Goal: Task Accomplishment & Management: Manage account settings

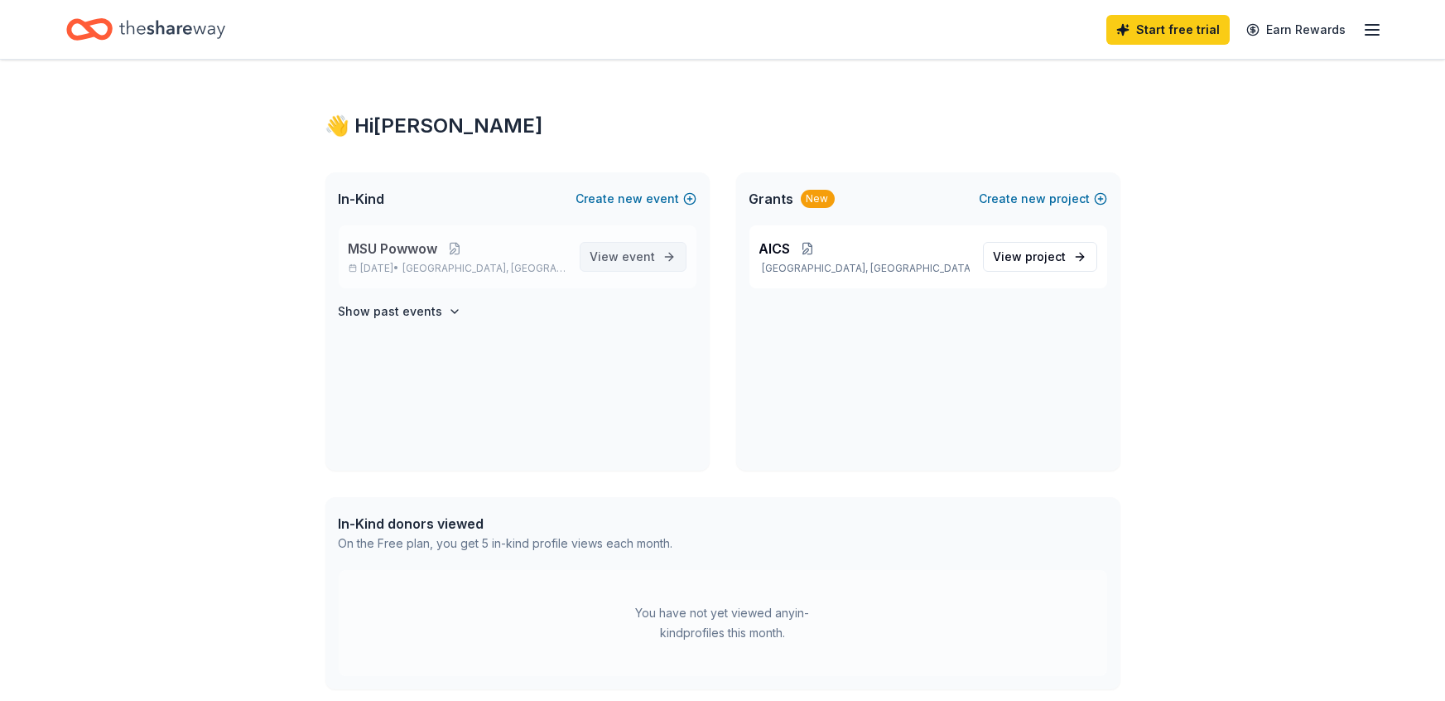
click at [592, 252] on link "View event" at bounding box center [633, 257] width 107 height 30
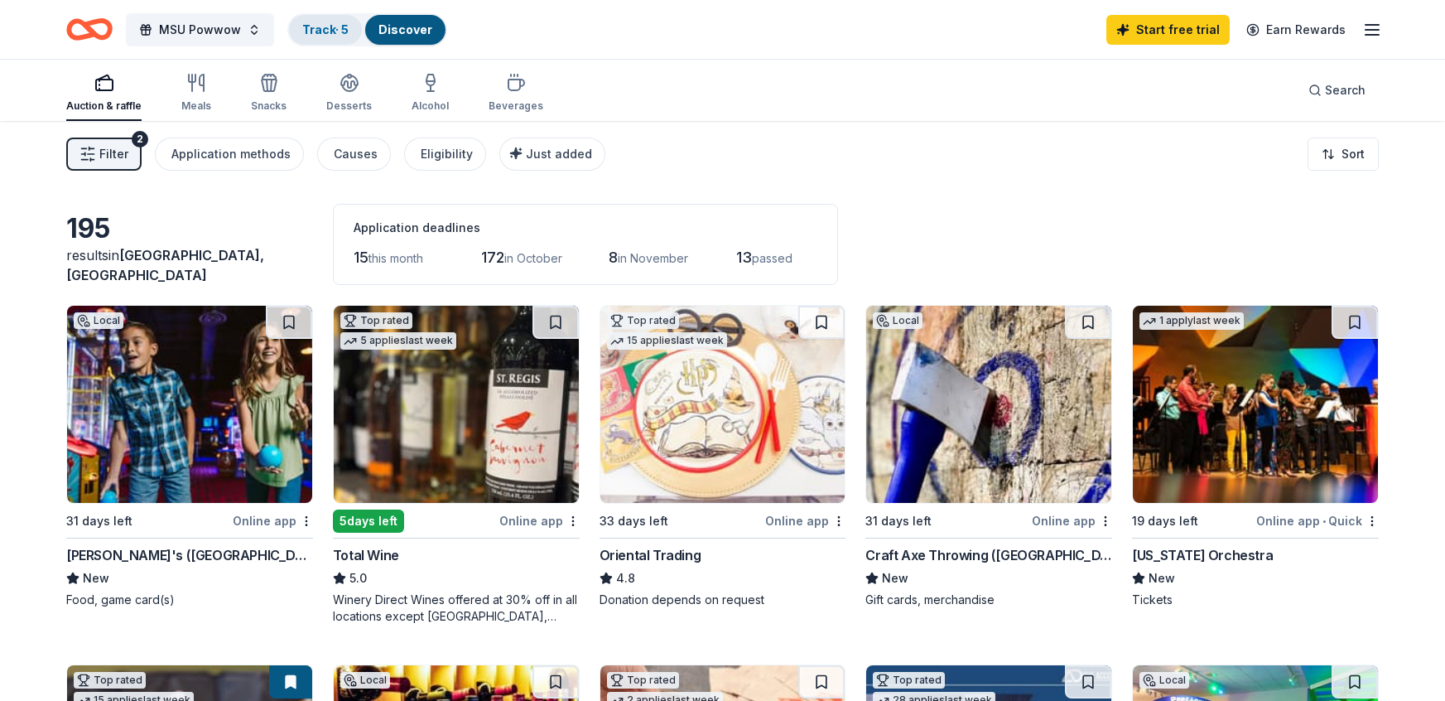
click at [321, 30] on link "Track · 5" at bounding box center [325, 29] width 46 height 14
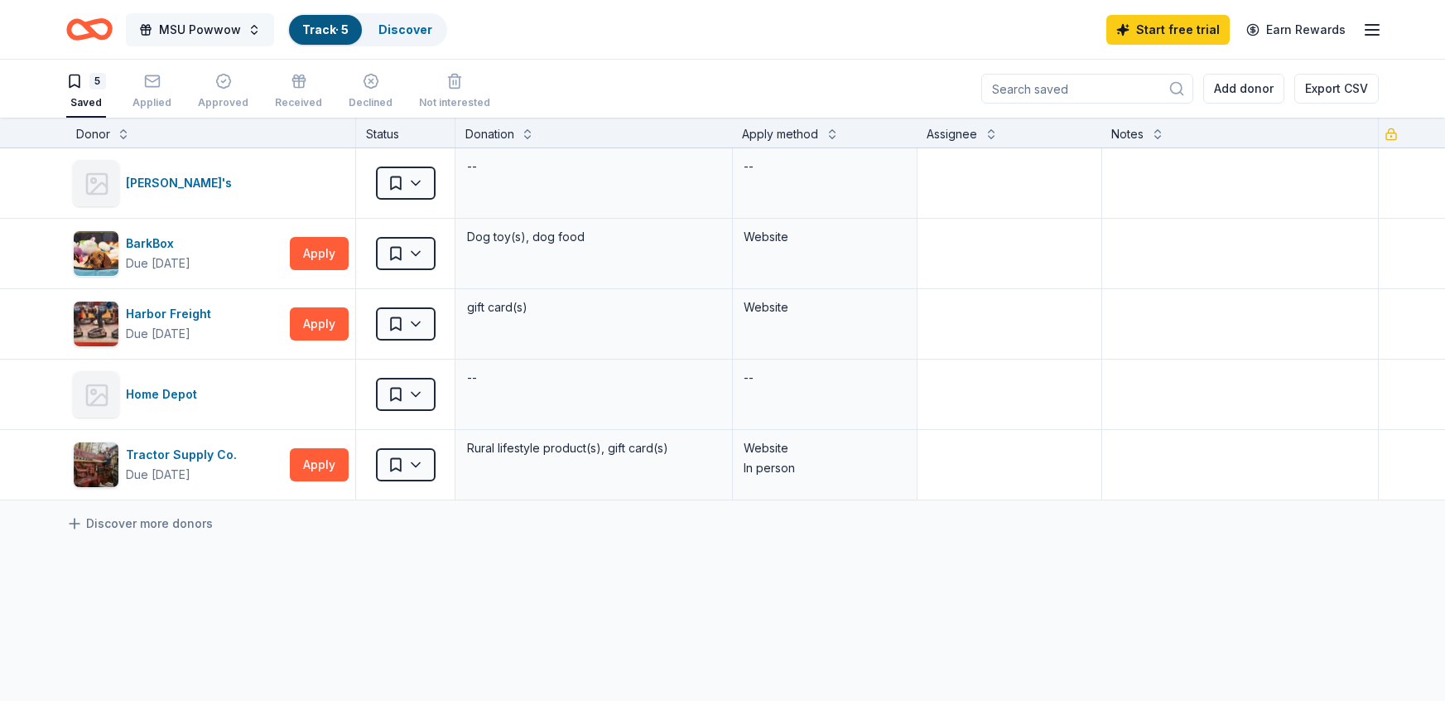
click at [211, 35] on span "MSU Powwow" at bounding box center [200, 30] width 82 height 20
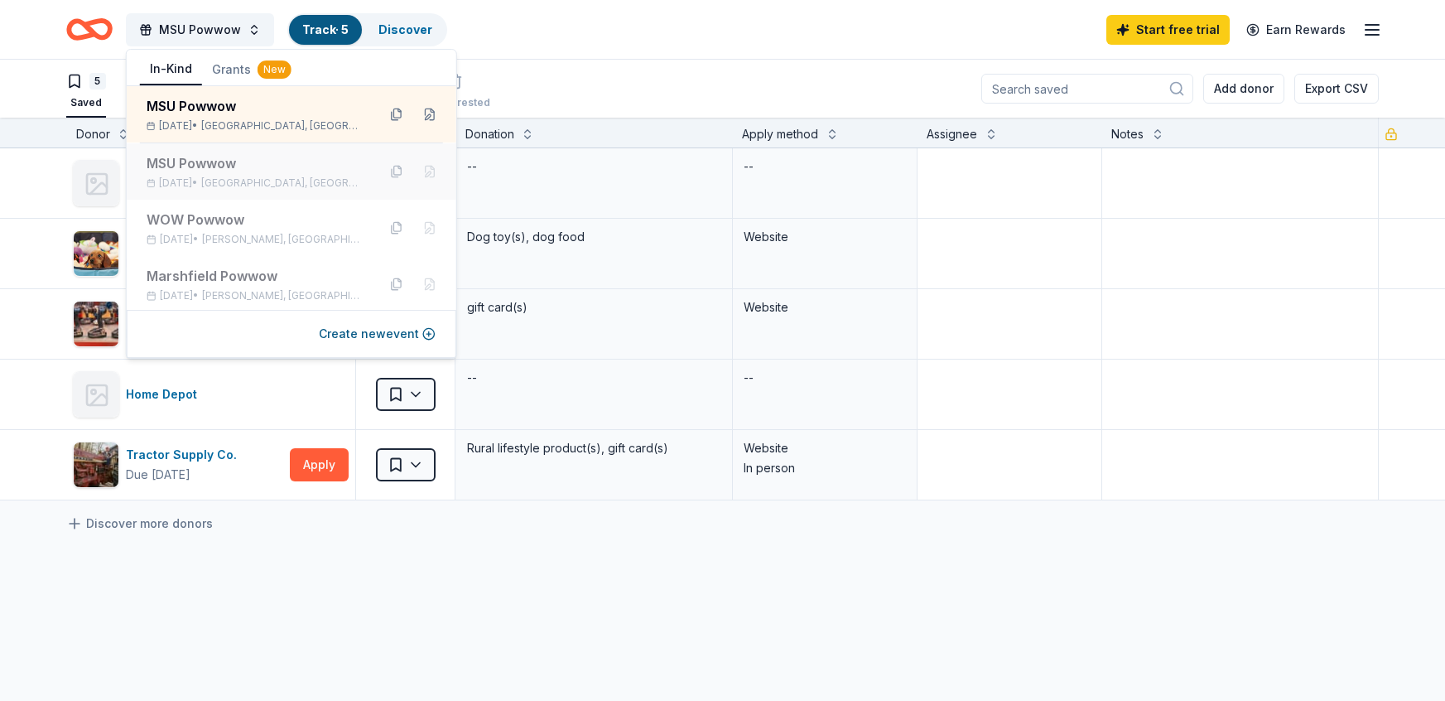
click at [214, 175] on div "MSU Powwow [DATE] • [GEOGRAPHIC_DATA], [GEOGRAPHIC_DATA]" at bounding box center [255, 171] width 217 height 36
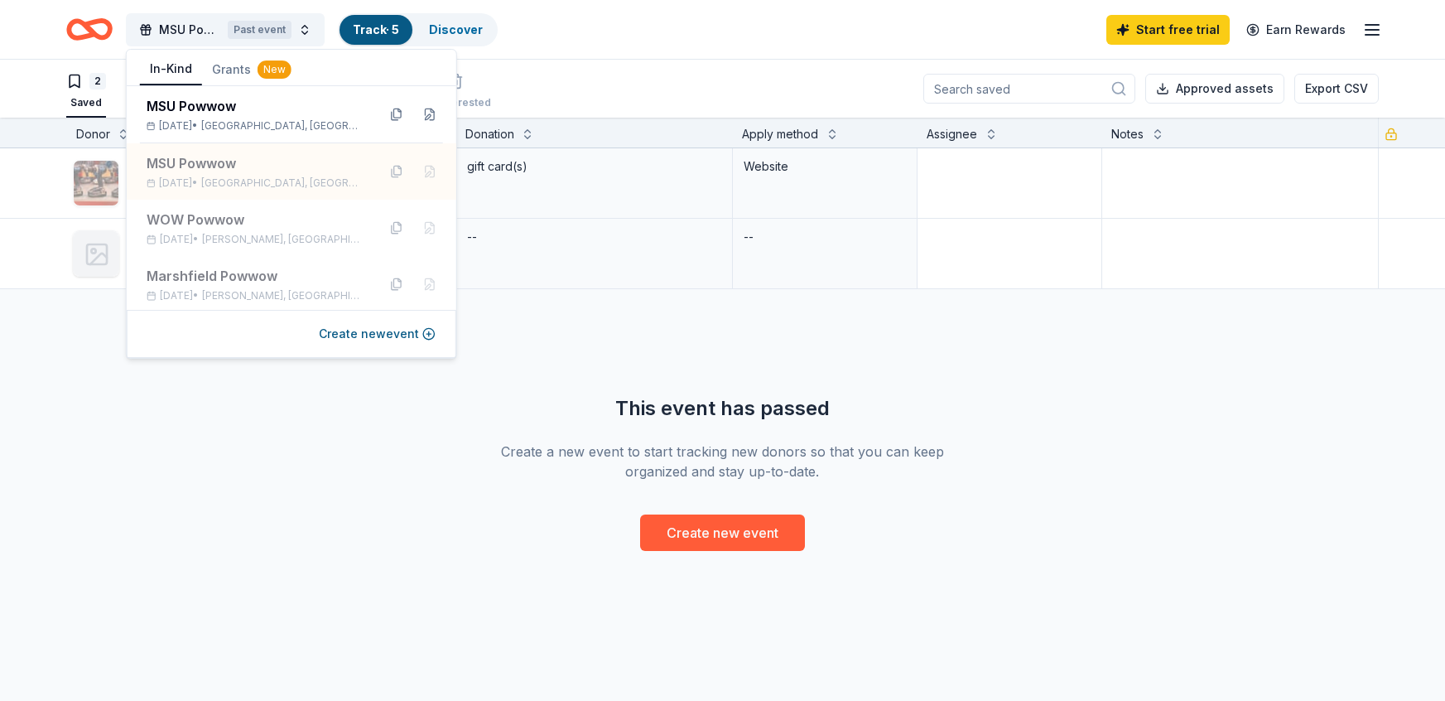
click at [219, 497] on div "Harbor Freight Rolling Apply Saved gift card(s) Website Home Depot Saved -- -- …" at bounding box center [722, 349] width 1445 height 403
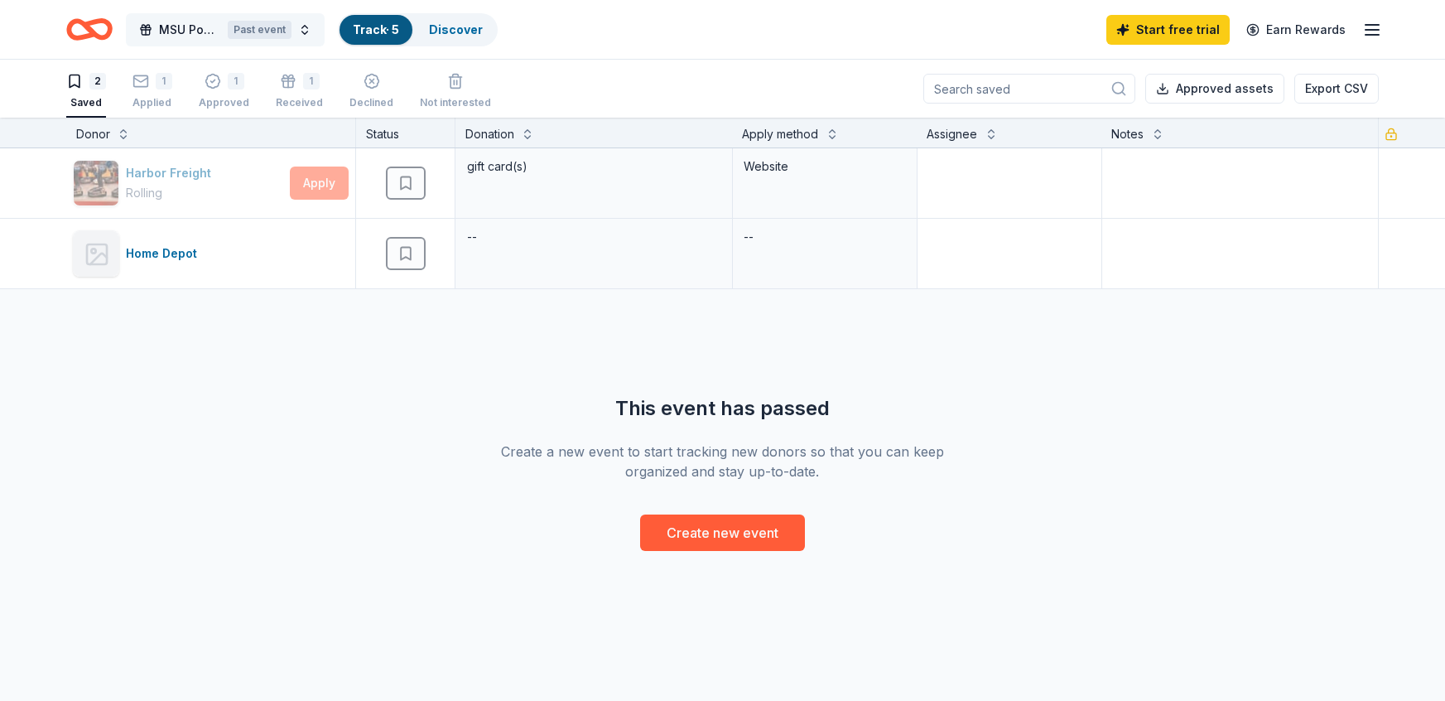
click at [210, 20] on span "MSU Powwow" at bounding box center [190, 30] width 62 height 20
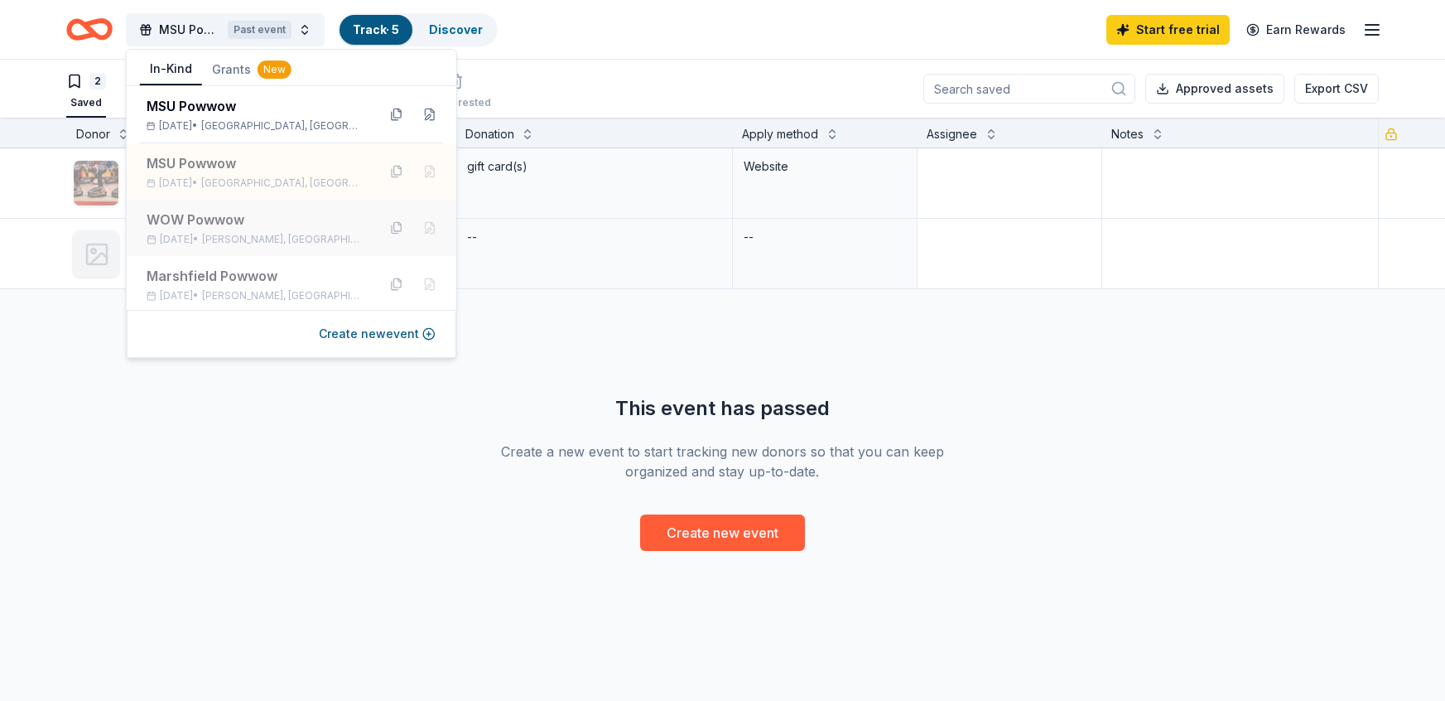
click at [251, 244] on span "[PERSON_NAME], [GEOGRAPHIC_DATA]" at bounding box center [283, 239] width 162 height 13
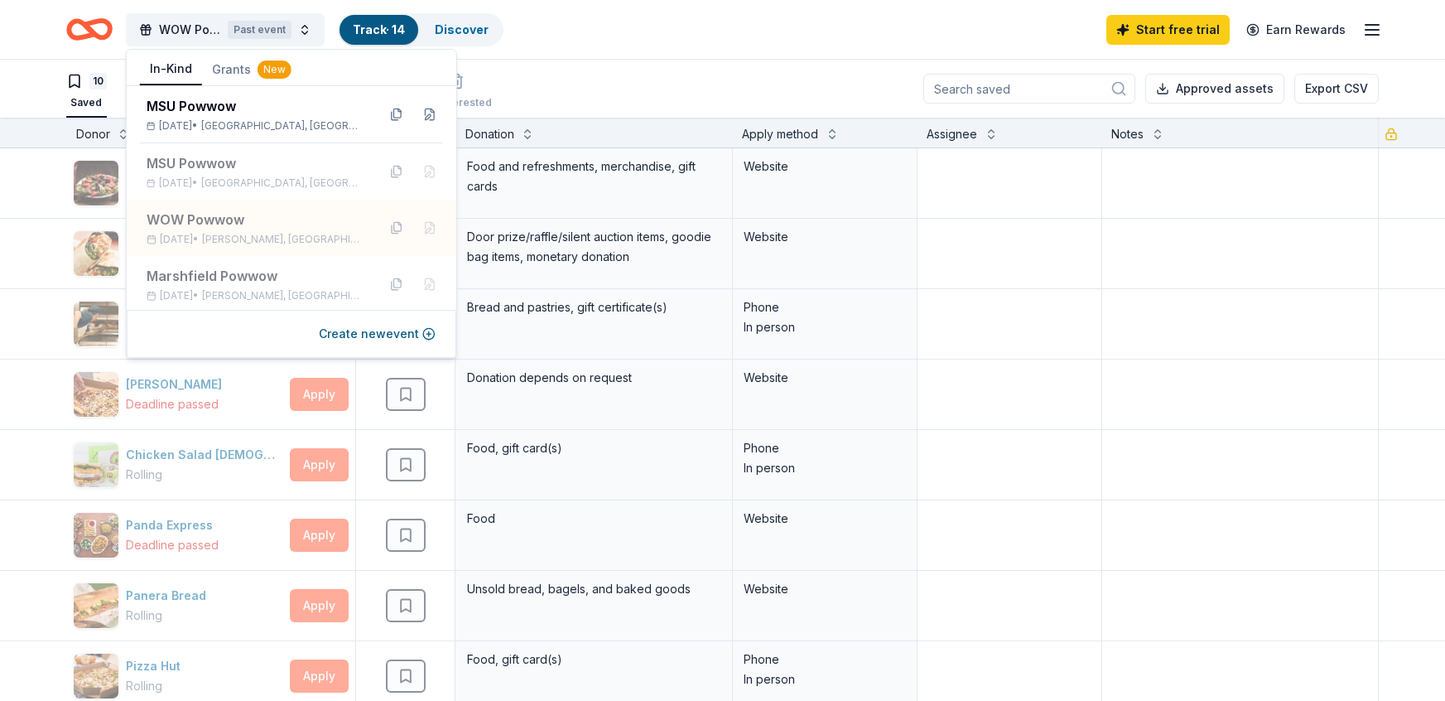
click at [612, 72] on div "10 Saved 2 Applied Approved 1 Received Declined Not interested Approved assets …" at bounding box center [722, 89] width 1313 height 58
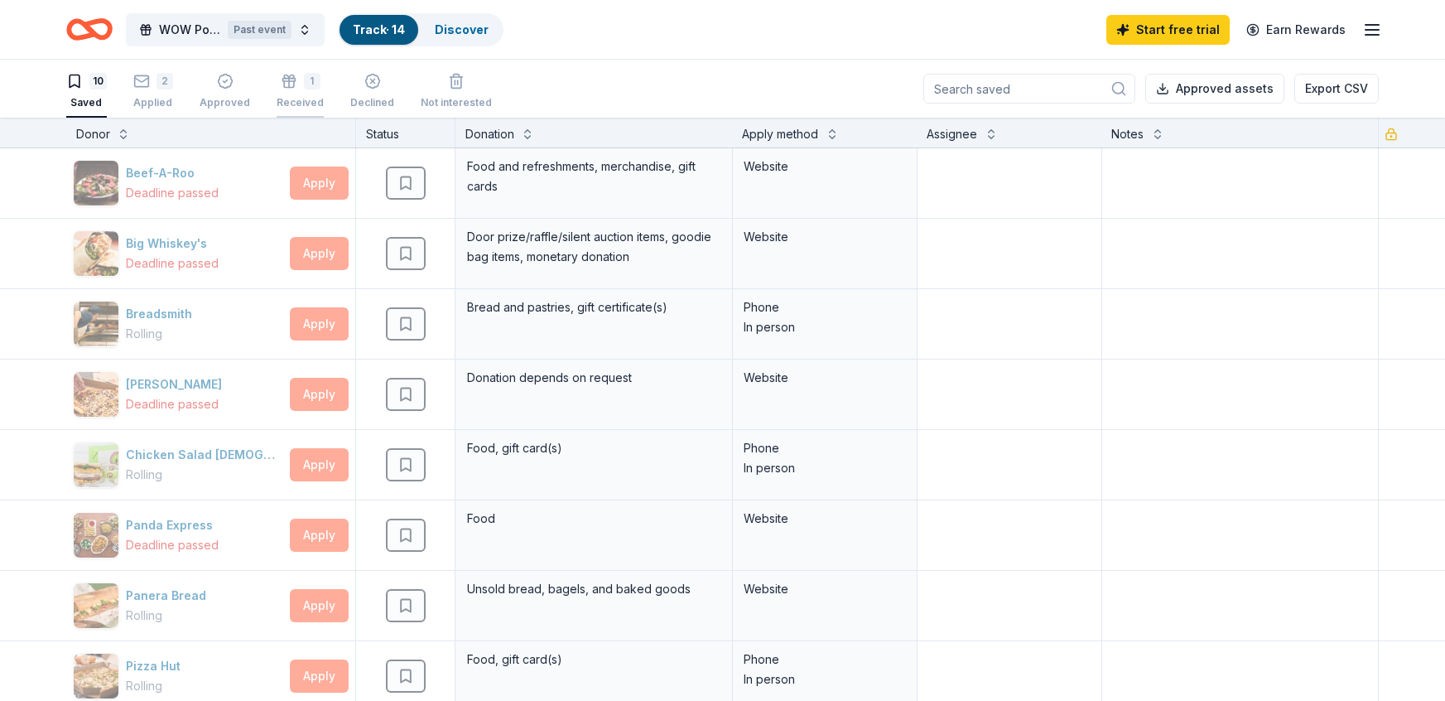
click at [306, 86] on div "1" at bounding box center [312, 81] width 17 height 17
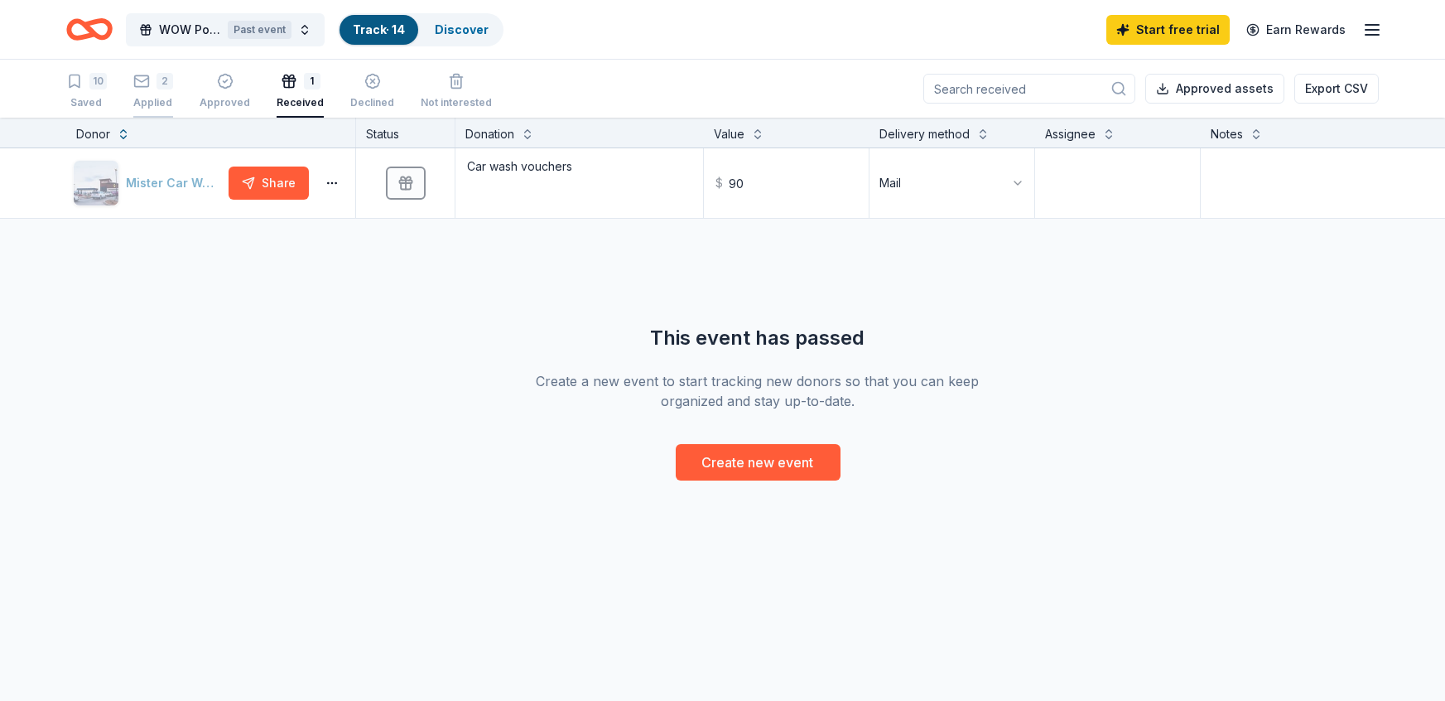
click at [167, 87] on div "2" at bounding box center [165, 81] width 17 height 17
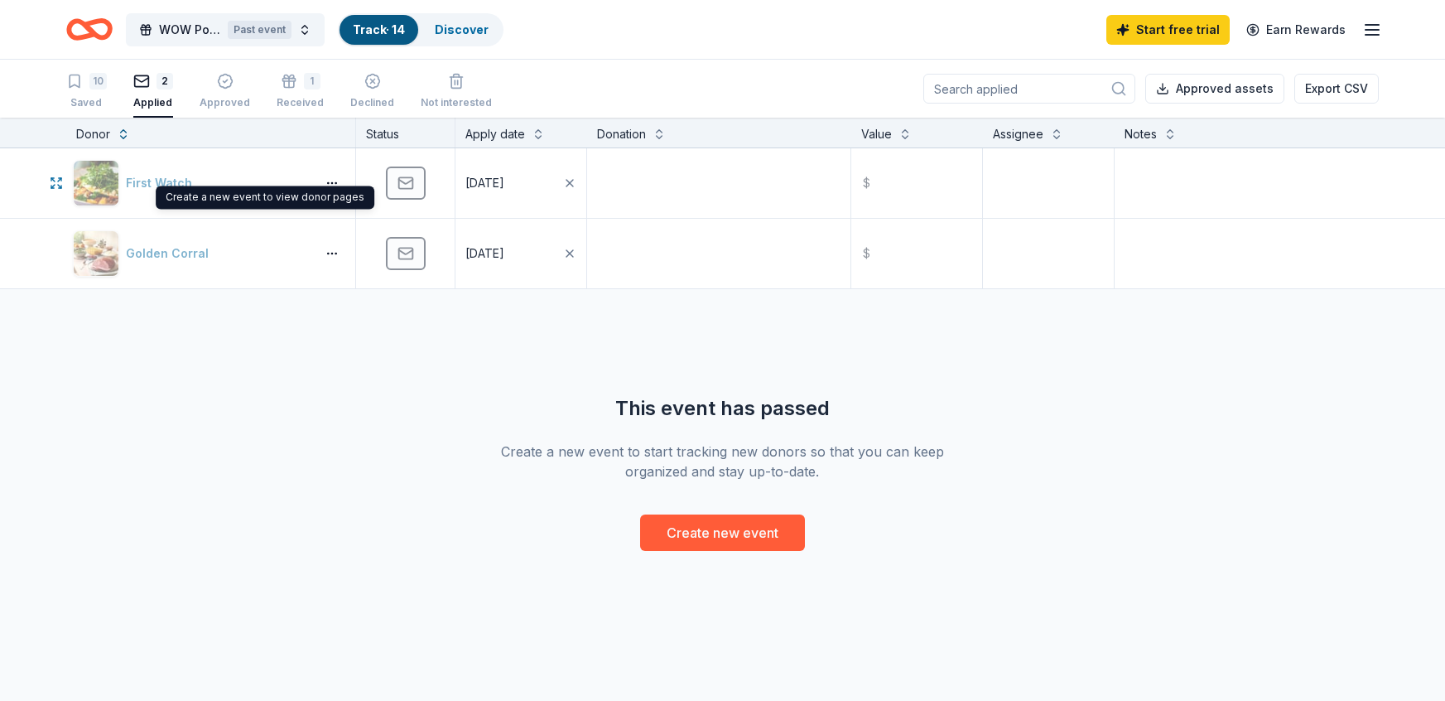
click at [156, 194] on div "Create a new event to view donor pages Create a new event to view donor pages" at bounding box center [265, 197] width 219 height 23
click at [162, 176] on div "First Watch" at bounding box center [191, 183] width 236 height 46
click at [110, 190] on div "First Watch" at bounding box center [191, 183] width 236 height 46
click at [311, 171] on div "First Watch" at bounding box center [210, 183] width 289 height 70
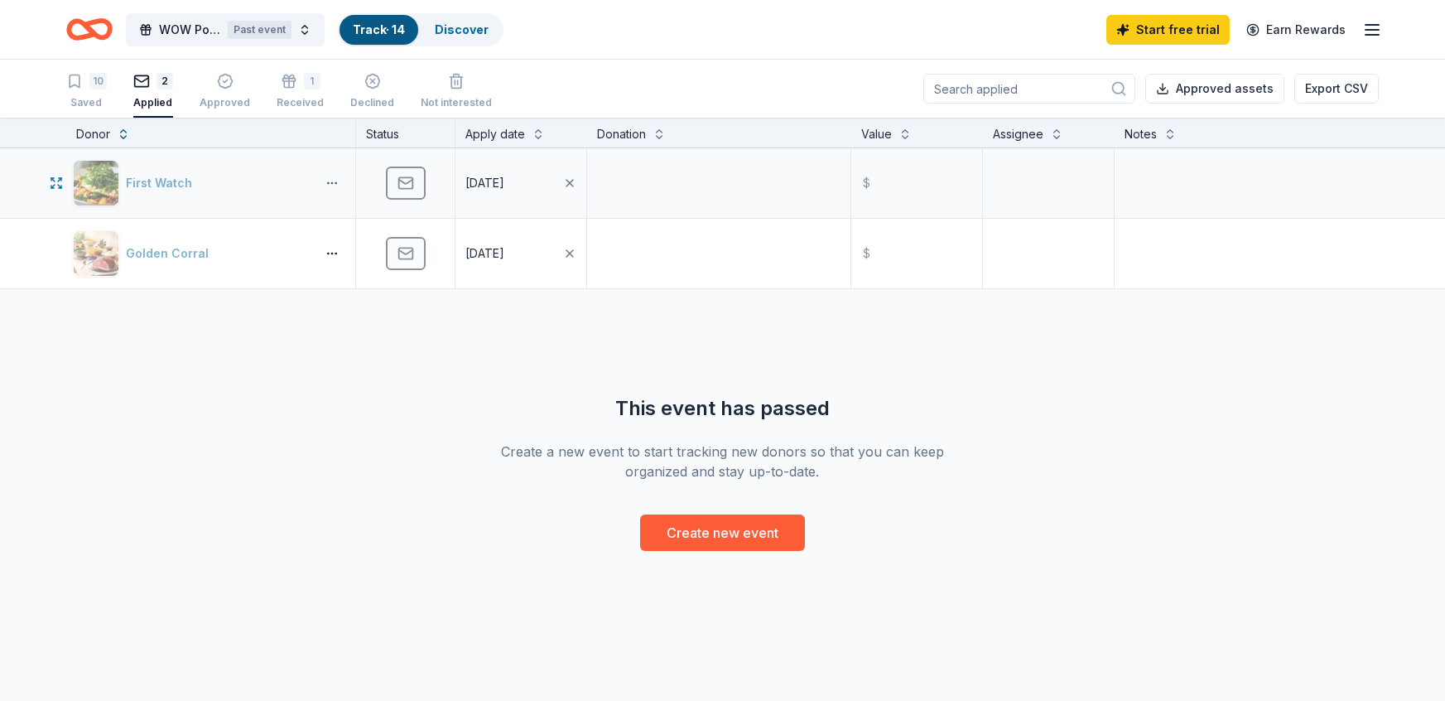
click at [337, 179] on button "button" at bounding box center [332, 182] width 33 height 13
click at [297, 221] on link "Visit donor website" at bounding box center [271, 219] width 133 height 20
